Goal: Information Seeking & Learning: Learn about a topic

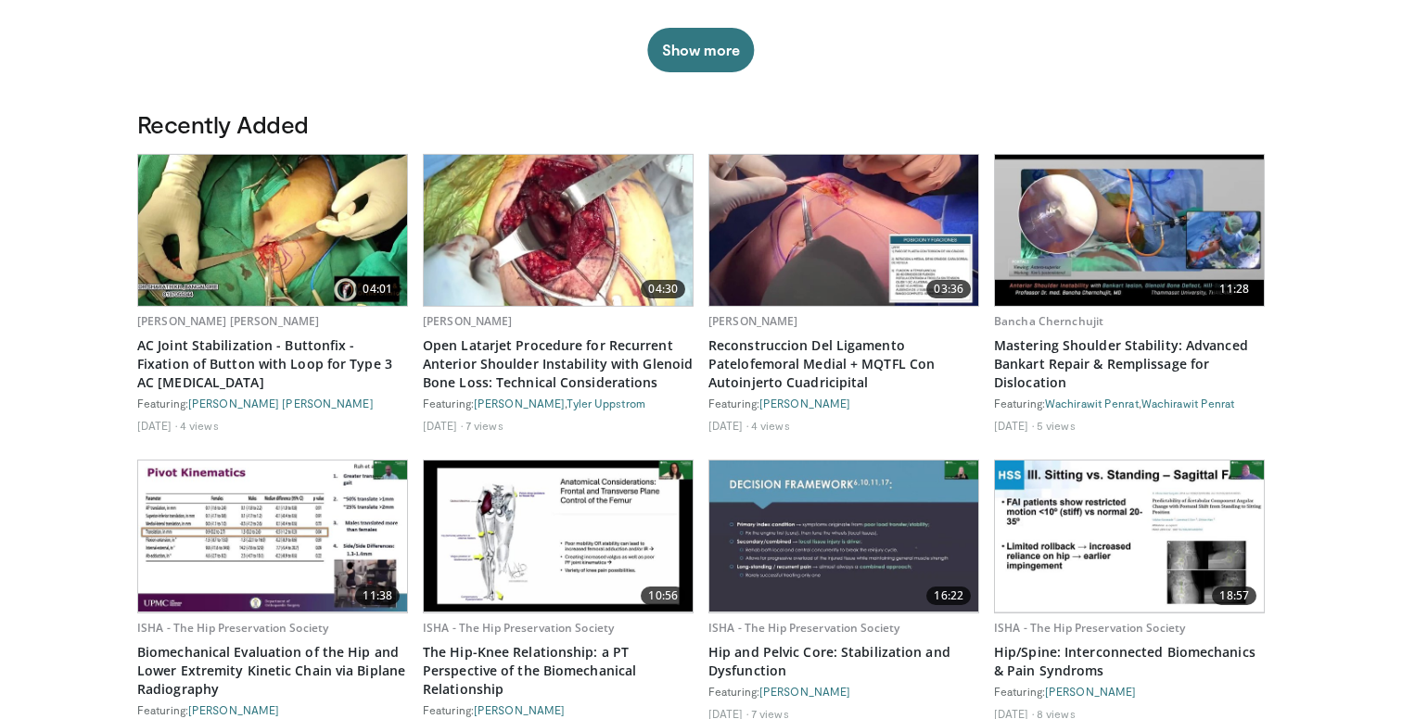
scroll to position [1585, 0]
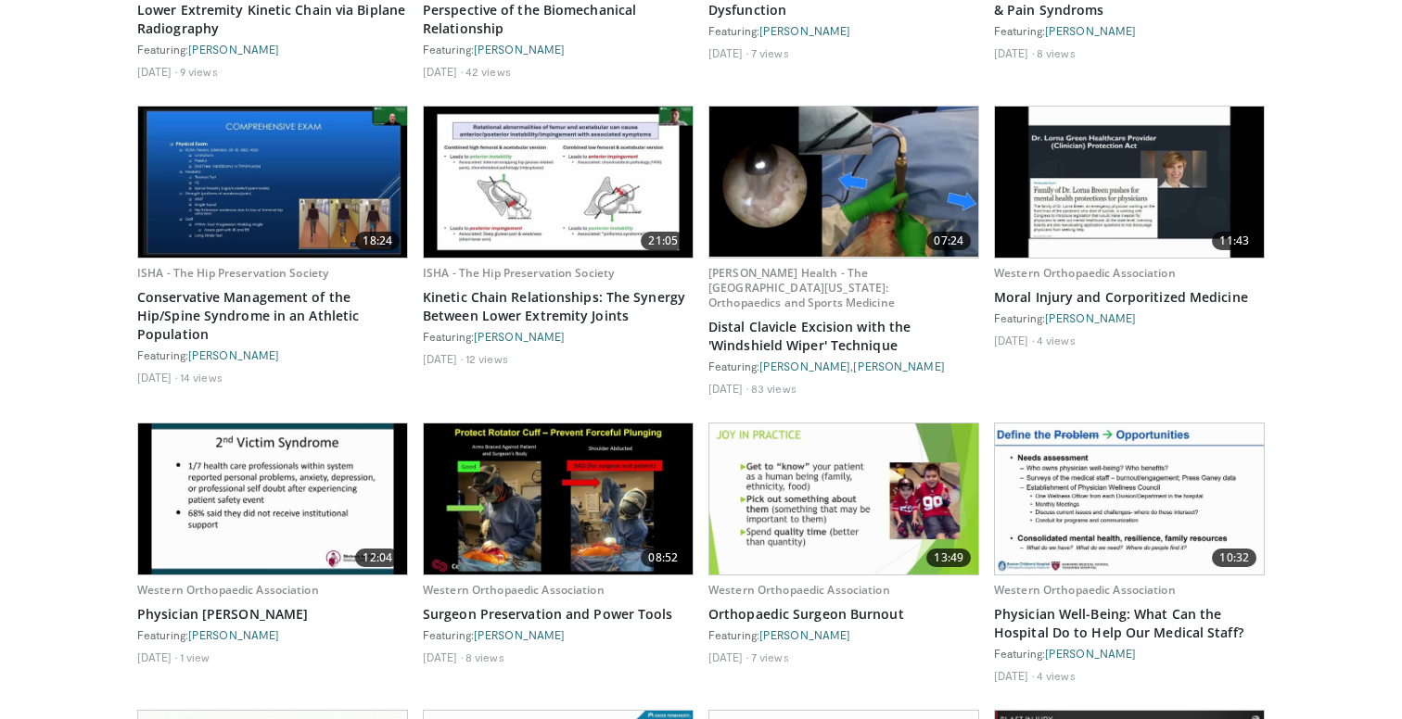
click at [999, 646] on div "Featuring: [PERSON_NAME]" at bounding box center [1129, 653] width 271 height 15
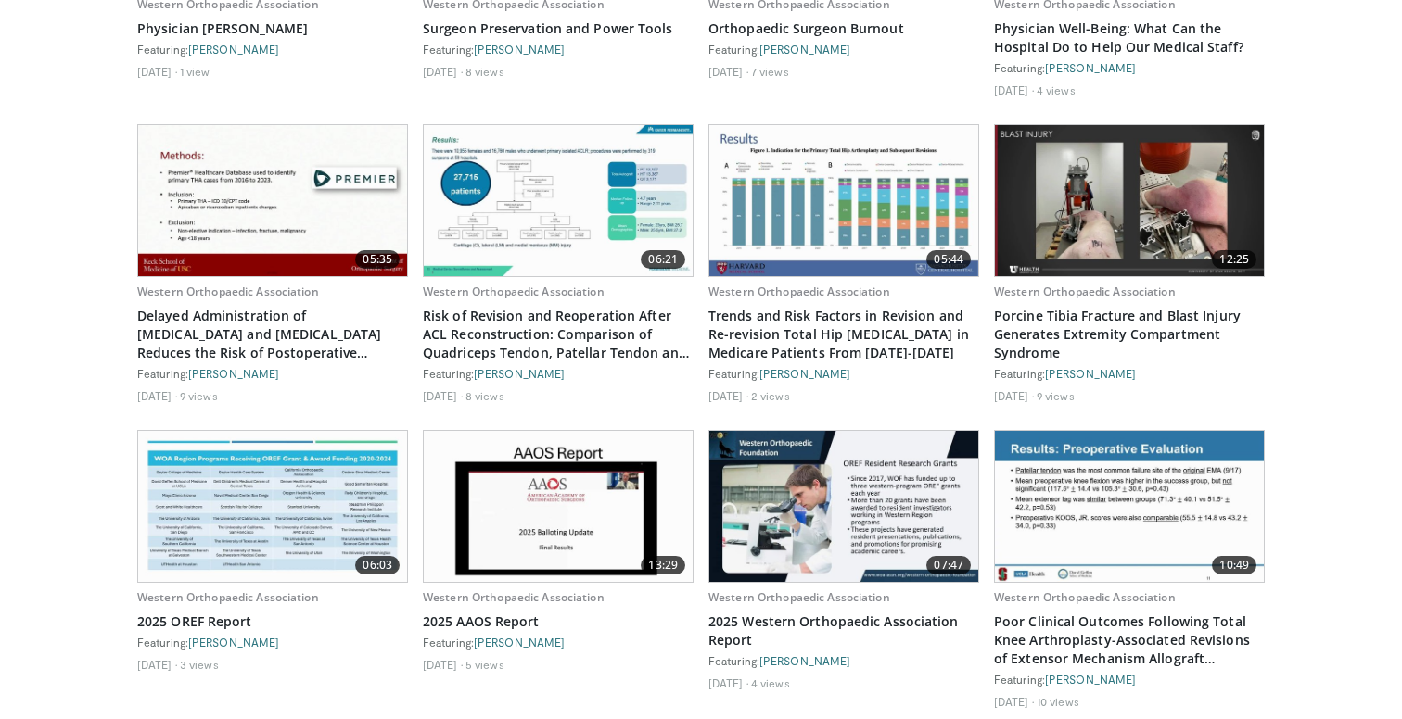
scroll to position [2484, 0]
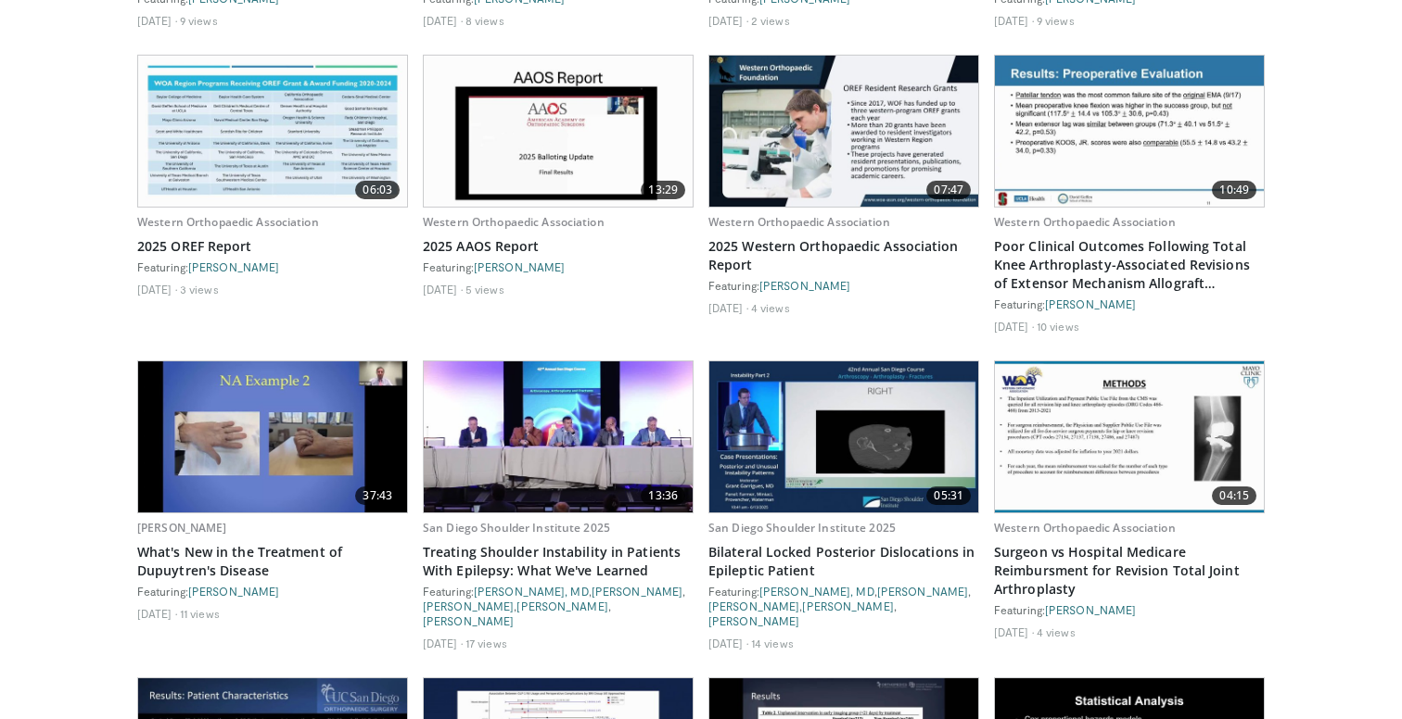
scroll to position [3403, 0]
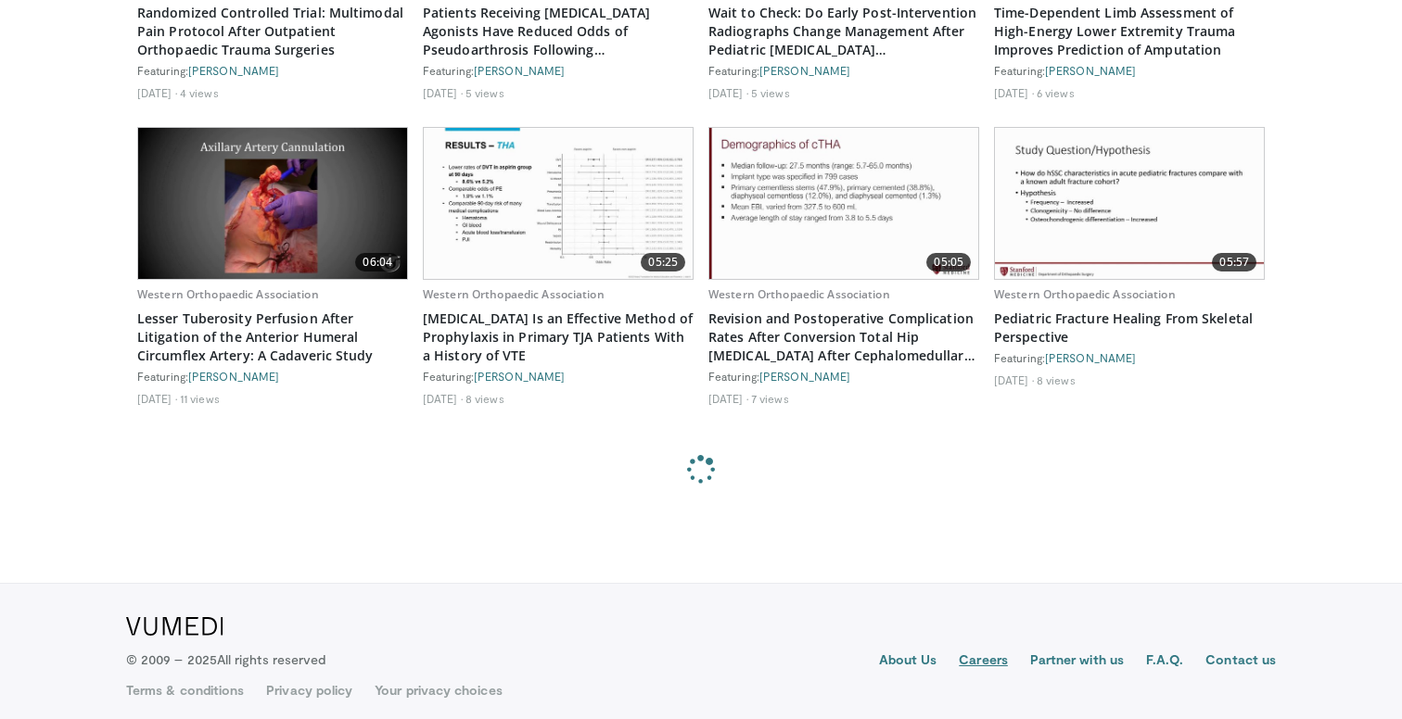
click at [988, 651] on link "Careers" at bounding box center [983, 662] width 49 height 22
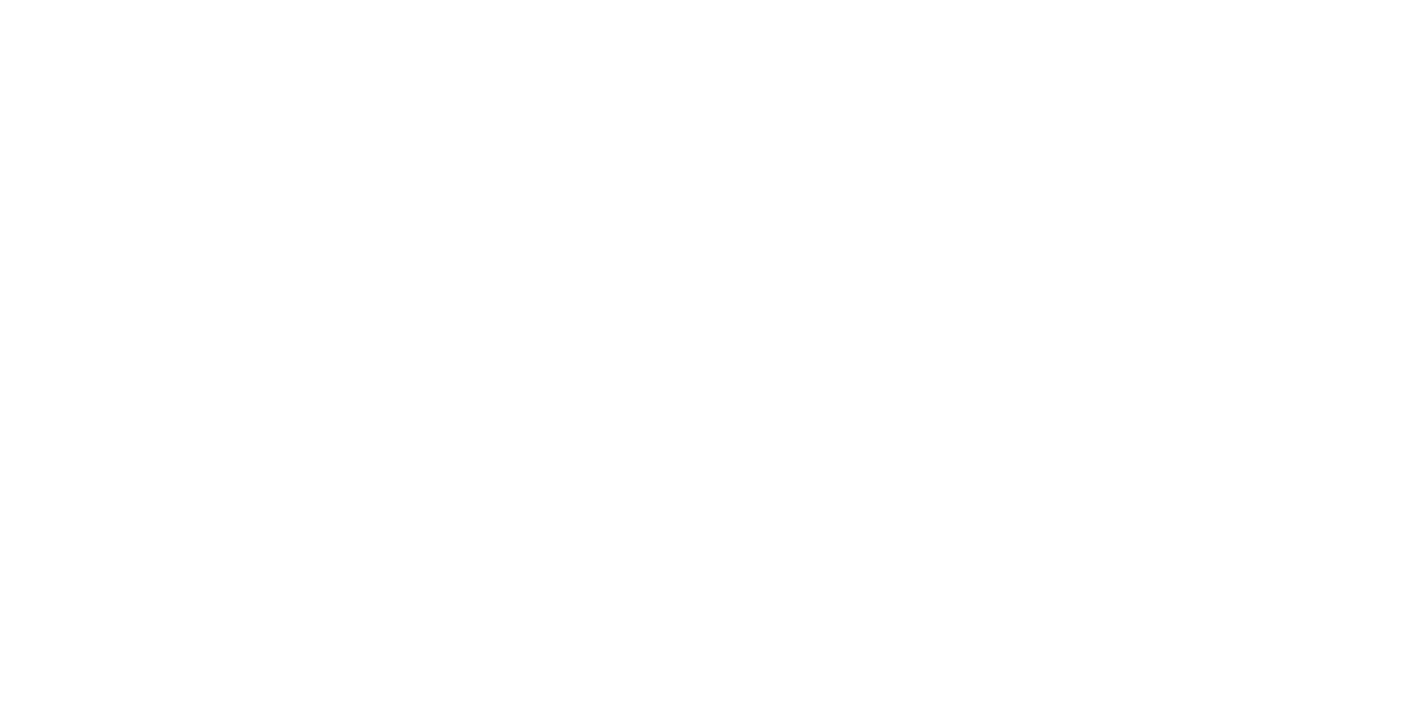
scroll to position [579, 0]
